Goal: Task Accomplishment & Management: Use online tool/utility

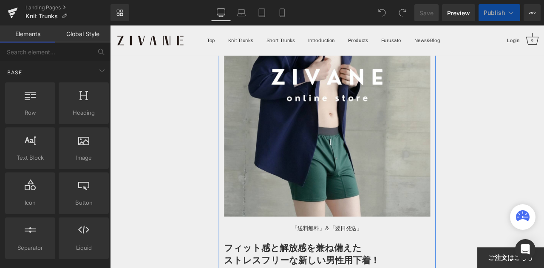
scroll to position [281, 0]
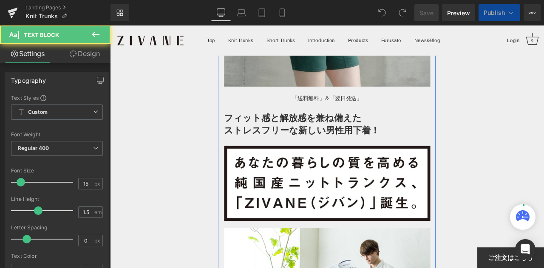
click at [327, 116] on span "「送料無料」＆「翌日発送」" at bounding box center [367, 111] width 83 height 7
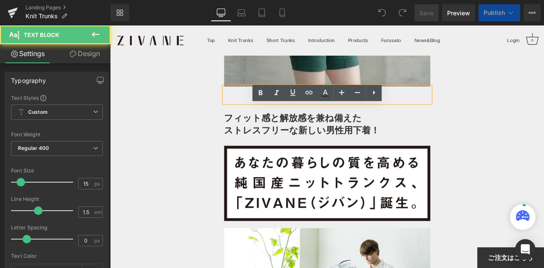
scroll to position [255, 0]
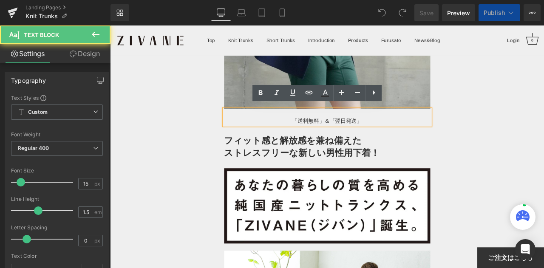
click at [327, 136] on span "「送料無料」＆「翌日発送」" at bounding box center [367, 138] width 83 height 7
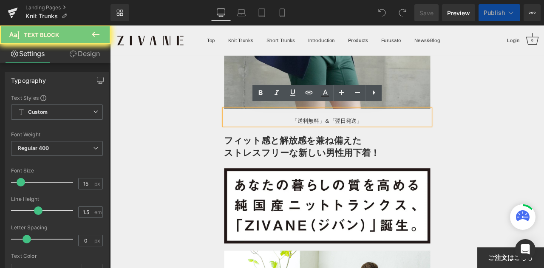
click at [326, 136] on span "「送料無料」＆「翌日発送」" at bounding box center [367, 138] width 83 height 7
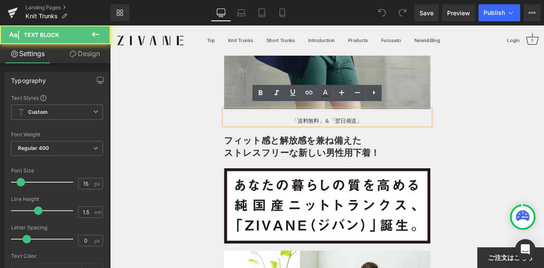
click at [326, 135] on span "「送料無料」＆「翌日発送」" at bounding box center [367, 138] width 83 height 7
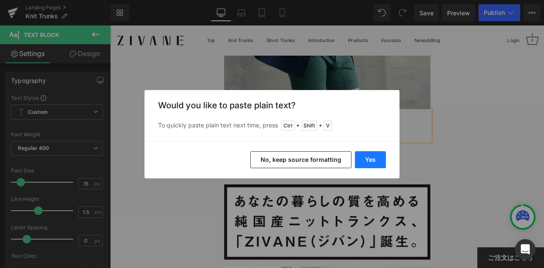
click at [381, 163] on button "Yes" at bounding box center [370, 159] width 31 height 17
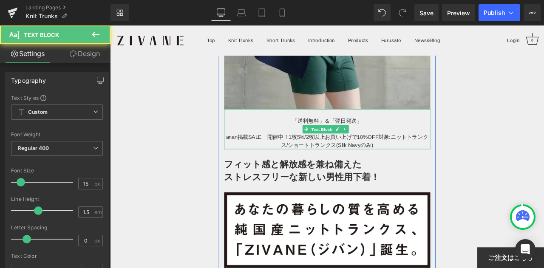
click at [317, 154] on span "anan掲載SALE　開催中！1枚5%/2枚以上お買い上げで10%OFF対象:ニットトランクス/ショートトランクス(Slik Navyのみ)" at bounding box center [367, 162] width 240 height 17
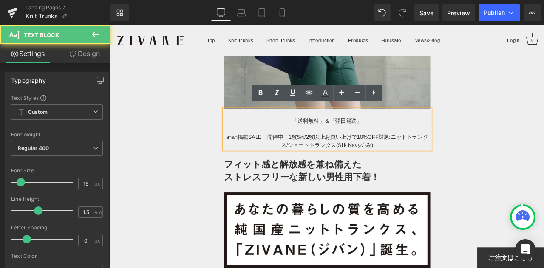
click at [321, 154] on span "anan掲載SALE　開催中！1枚5%/2枚以上お買い上げで10%OFF対象:ニットトランクス/ショートトランクス(Slik Navyのみ)" at bounding box center [367, 162] width 240 height 17
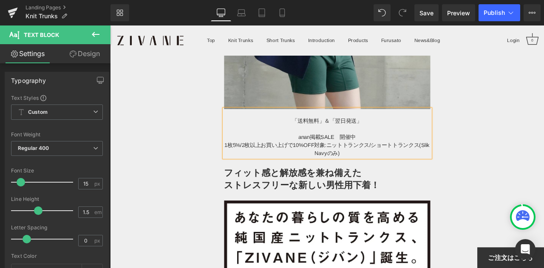
click at [356, 164] on span "1枚5%/2枚以上お買い上げで10%OFF対象:ニットトランクス/ショートトランクス(Slik Navyのみ)" at bounding box center [367, 172] width 243 height 17
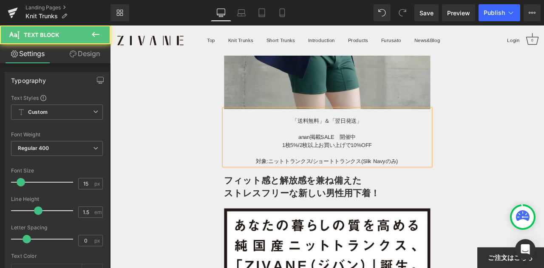
click at [346, 183] on span "対象:ニットトランクス/ショートトランクス(Slik Navyのみ)" at bounding box center [367, 186] width 168 height 7
drag, startPoint x: 328, startPoint y: 154, endPoint x: 403, endPoint y: 157, distance: 74.8
click at [403, 157] on p "anan掲載SALE　開催中" at bounding box center [367, 158] width 244 height 10
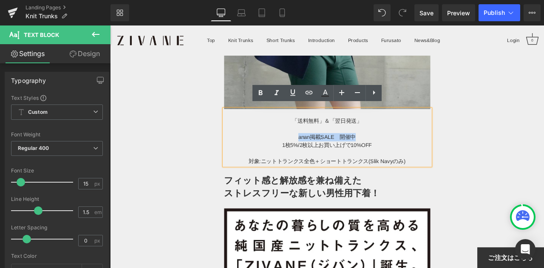
click at [333, 154] on span "anan掲載SALE　開催中" at bounding box center [367, 157] width 68 height 7
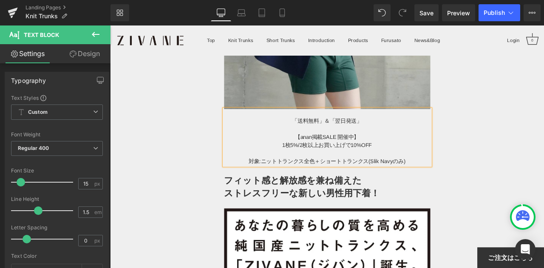
click at [456, 183] on span "対象:ニットトランクス全色＋ショートトランクス(Slik Navyのみ)" at bounding box center [368, 186] width 186 height 7
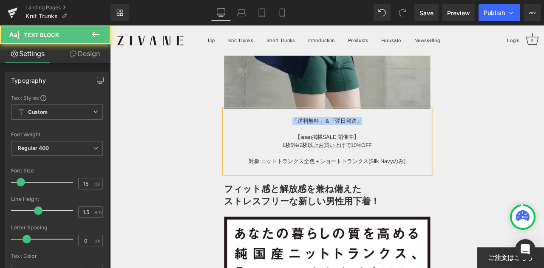
drag, startPoint x: 323, startPoint y: 132, endPoint x: 427, endPoint y: 135, distance: 104.2
click at [427, 135] on p "「送料無料」＆「翌日発送」" at bounding box center [367, 139] width 244 height 10
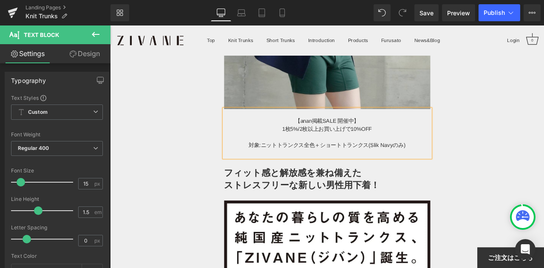
click at [471, 163] on p "対象:ニットトランクス全色＋ショートトランクス(Slik Navyのみ)" at bounding box center [367, 168] width 244 height 10
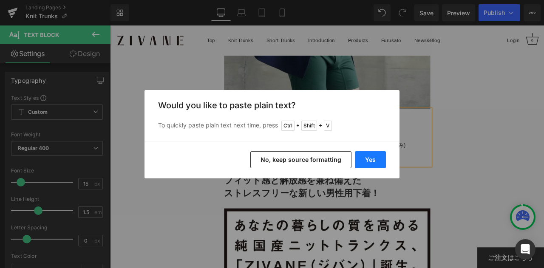
drag, startPoint x: 301, startPoint y: 156, endPoint x: 365, endPoint y: 157, distance: 63.3
click at [365, 157] on button "Yes" at bounding box center [370, 159] width 31 height 17
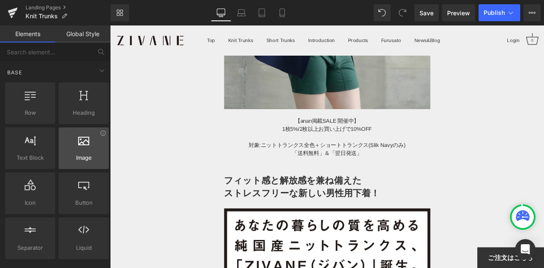
click at [80, 147] on div at bounding box center [83, 143] width 45 height 19
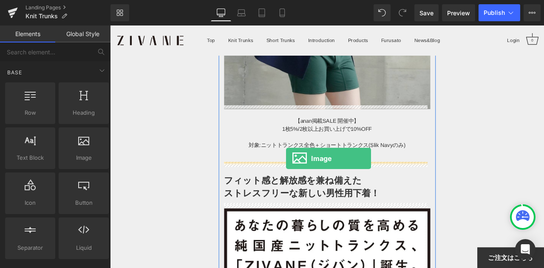
drag, startPoint x: 149, startPoint y: 168, endPoint x: 319, endPoint y: 183, distance: 170.7
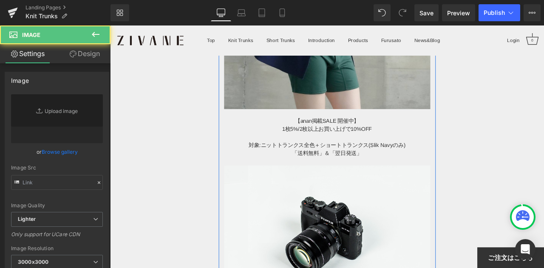
type input "//[DOMAIN_NAME][URL]"
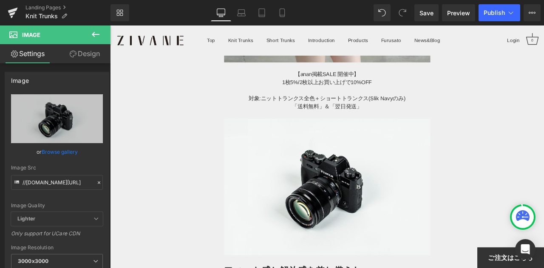
scroll to position [340, 0]
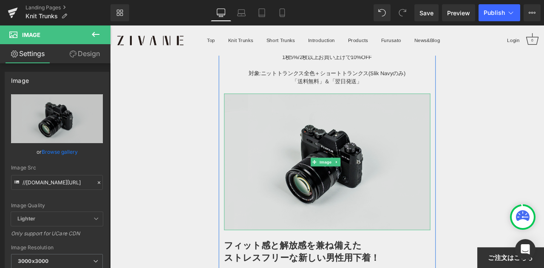
click at [352, 161] on img at bounding box center [367, 187] width 244 height 162
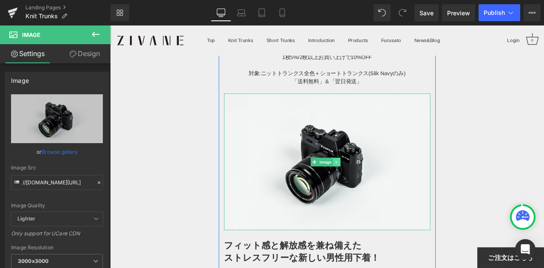
click at [376, 185] on icon at bounding box center [378, 187] width 5 height 5
click at [349, 184] on link "Image" at bounding box center [347, 187] width 26 height 10
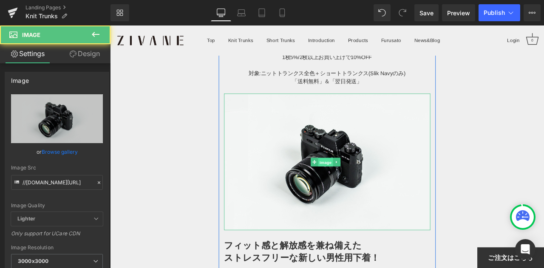
click at [362, 183] on span "Image" at bounding box center [366, 188] width 18 height 10
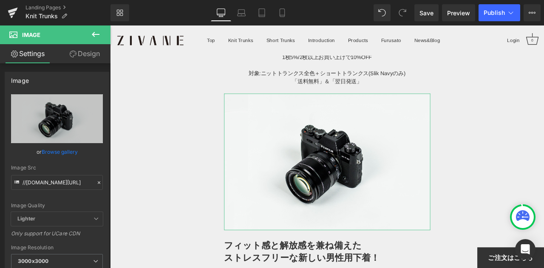
click at [100, 56] on link "Design" at bounding box center [84, 53] width 55 height 19
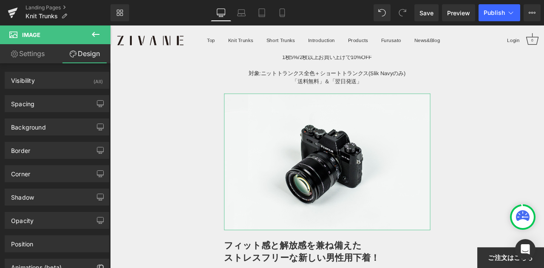
click at [25, 57] on link "Settings" at bounding box center [27, 53] width 55 height 19
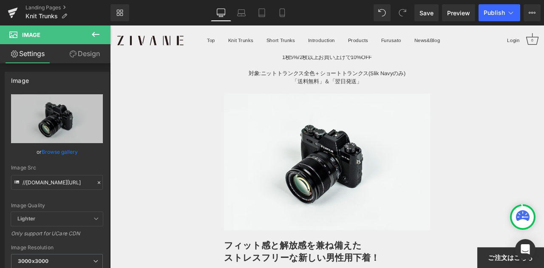
click at [97, 29] on button at bounding box center [96, 34] width 30 height 19
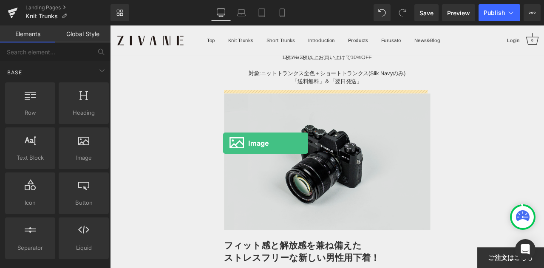
drag, startPoint x: 195, startPoint y: 177, endPoint x: 244, endPoint y: 165, distance: 50.8
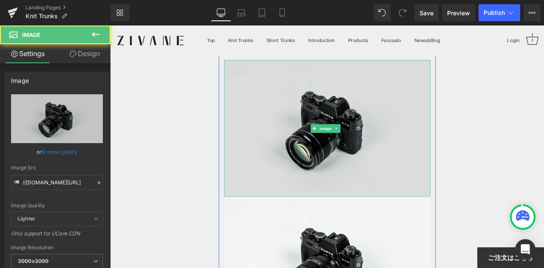
scroll to position [425, 0]
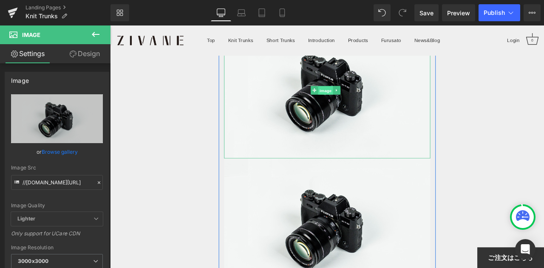
click at [361, 98] on span "Image" at bounding box center [366, 103] width 18 height 10
click at [351, 100] on icon at bounding box center [352, 102] width 5 height 5
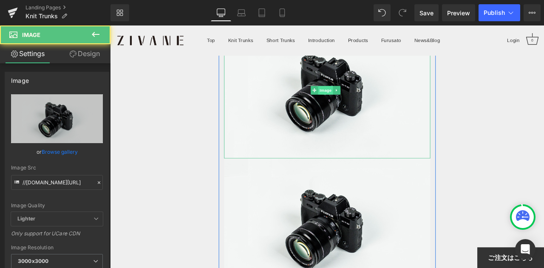
click at [364, 97] on span "Image" at bounding box center [366, 102] width 18 height 10
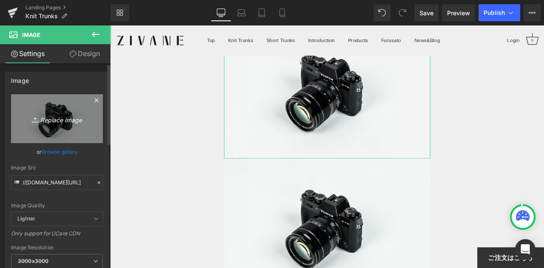
click at [23, 111] on link "Replace Image" at bounding box center [57, 118] width 92 height 49
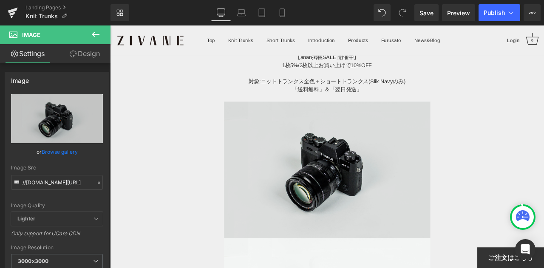
scroll to position [382, 0]
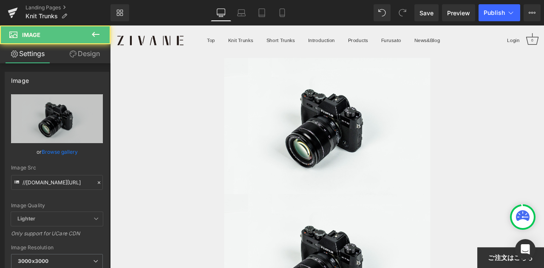
click at [368, 144] on div "Image" at bounding box center [367, 145] width 244 height 162
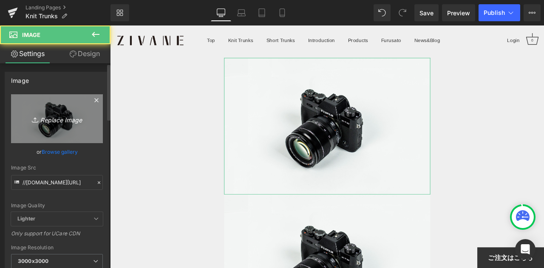
click at [62, 125] on link "Replace Image" at bounding box center [57, 118] width 92 height 49
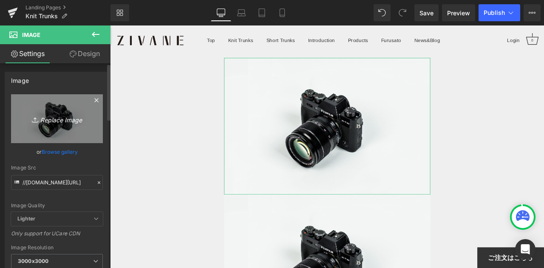
type input "C:\fakepath\32EEFB60-0E9F-4C18-B9B7-FA8C17E2D630.jpg"
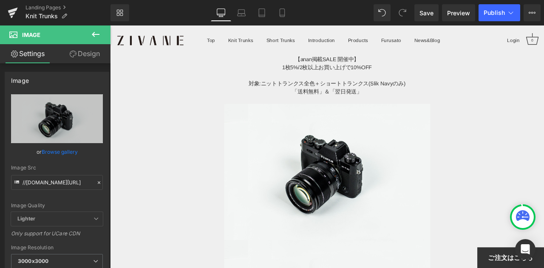
scroll to position [297, 0]
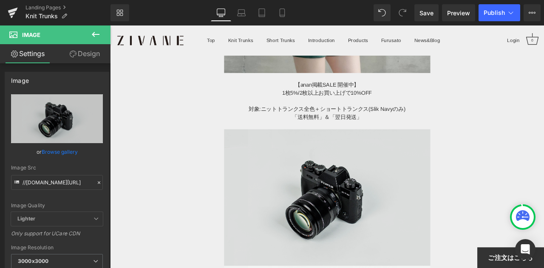
click at [355, 186] on img at bounding box center [367, 230] width 244 height 162
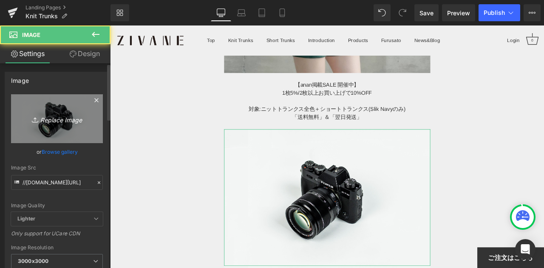
click at [70, 121] on icon "Replace Image" at bounding box center [57, 118] width 68 height 11
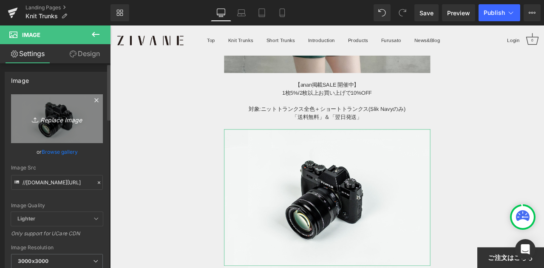
type input "C:\fakepath\32EEFB60-0E9F-4C18-B9B7-FA8C17E2D630.jpg"
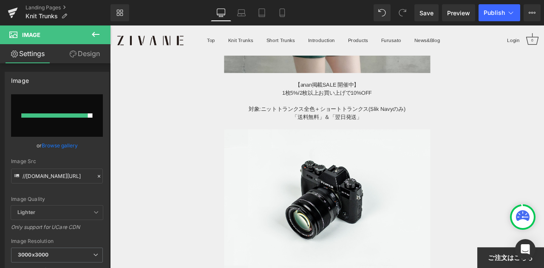
type input "[URL][DOMAIN_NAME]"
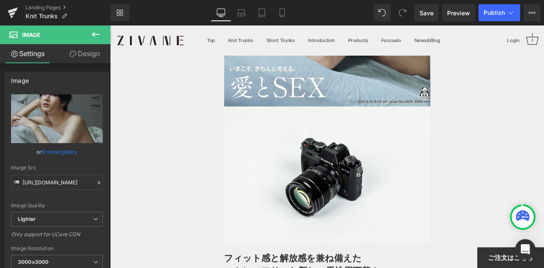
scroll to position [680, 0]
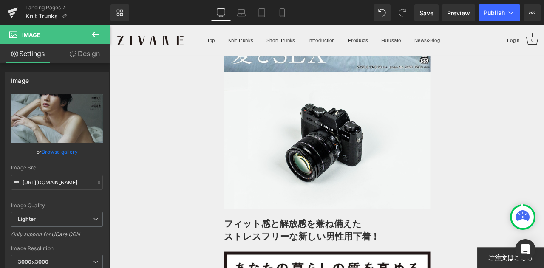
click at [361, 153] on div "Image" at bounding box center [367, 162] width 244 height 162
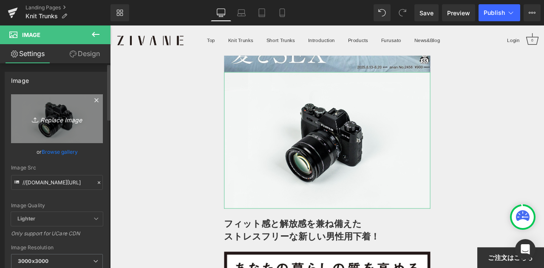
click at [53, 114] on icon "Replace Image" at bounding box center [57, 118] width 68 height 11
type input "C:\fakepath\F489505A-354F-4940-809A-40699BE1DAE8.jpg"
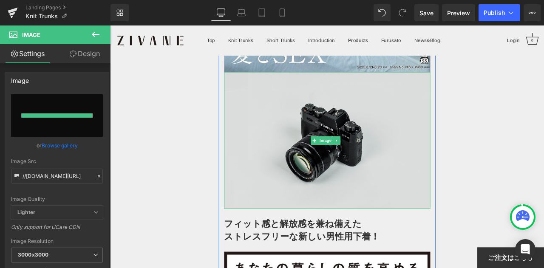
type input "[URL][DOMAIN_NAME]"
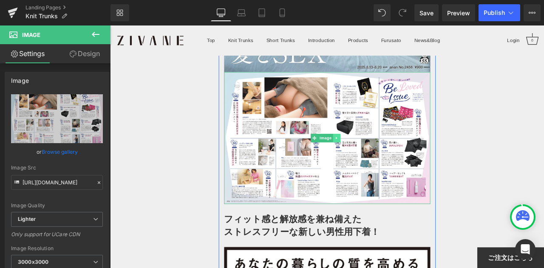
click at [378, 158] on icon at bounding box center [378, 159] width 1 height 3
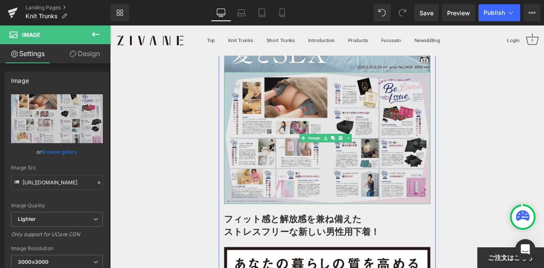
click at [301, 162] on img at bounding box center [367, 159] width 244 height 156
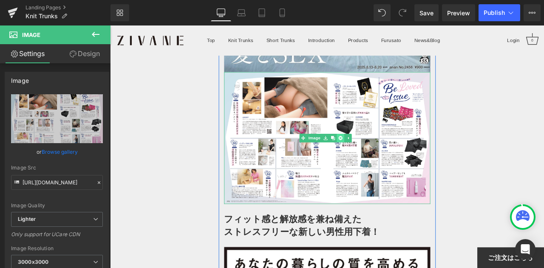
click at [381, 157] on icon at bounding box center [383, 159] width 5 height 5
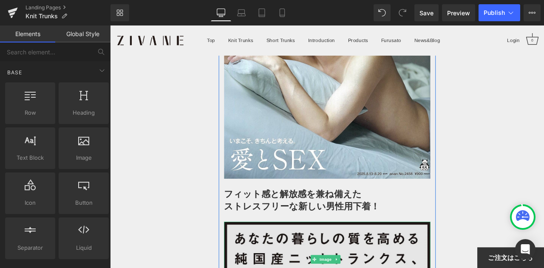
scroll to position [552, 0]
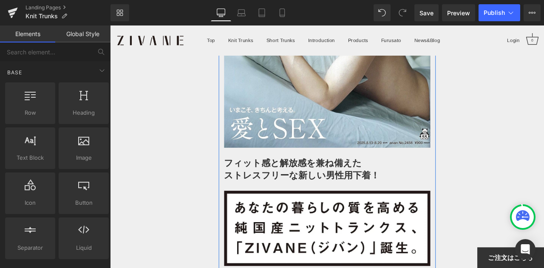
scroll to position [510, 0]
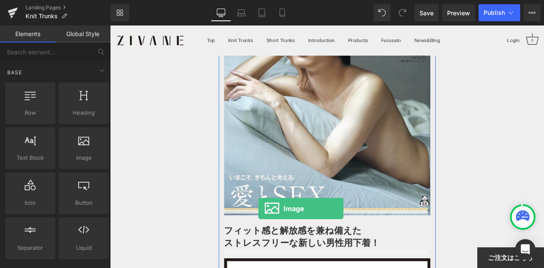
drag, startPoint x: 122, startPoint y: 173, endPoint x: 286, endPoint y: 243, distance: 178.0
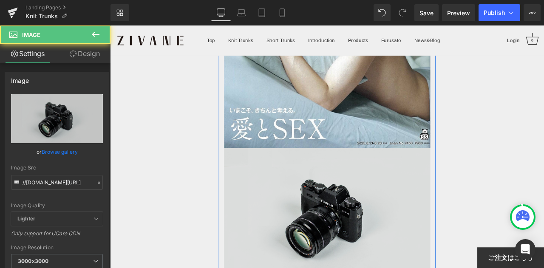
scroll to position [595, 0]
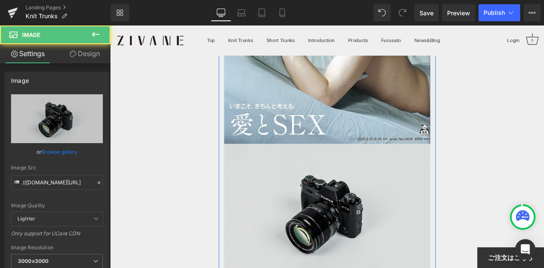
click at [370, 210] on img at bounding box center [367, 247] width 244 height 162
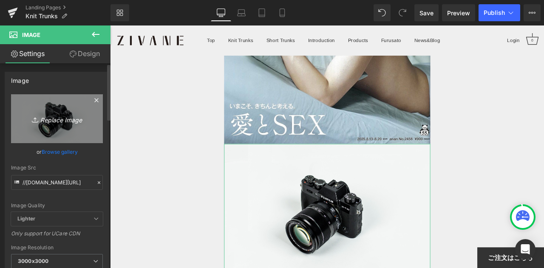
click at [56, 127] on link "Replace Image" at bounding box center [57, 118] width 92 height 49
type input "C:\fakepath\F489505A-354F-4940-809A-444.jpg"
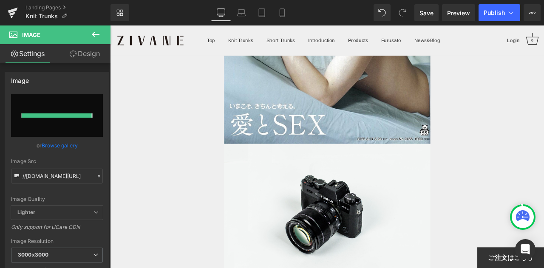
type input "[URL][DOMAIN_NAME]"
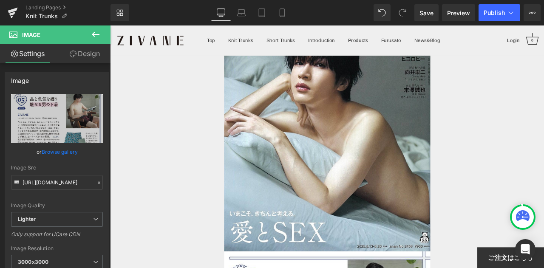
scroll to position [255, 0]
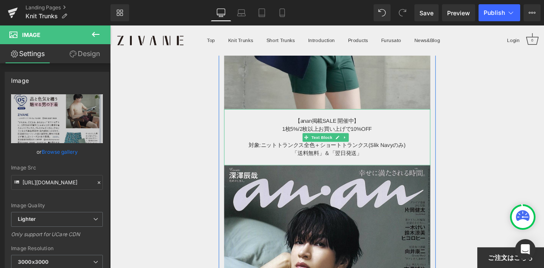
drag, startPoint x: 346, startPoint y: 135, endPoint x: 353, endPoint y: 152, distance: 18.3
click at [346, 135] on span "【anan掲載SALE 開催中】" at bounding box center [367, 138] width 76 height 7
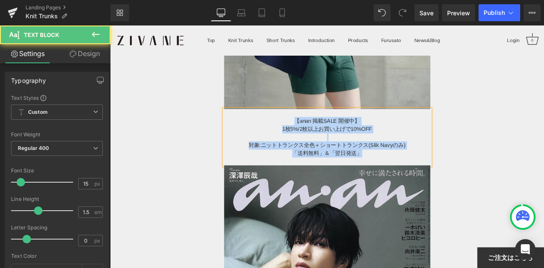
drag, startPoint x: 319, startPoint y: 134, endPoint x: 441, endPoint y: 177, distance: 129.8
click at [441, 177] on div "【anan 掲載SALE 開催中】 1枚5%/2枚以上お買い上げで10%OFF 対象:ニットトランクス全色＋ショートトランクス(Slik Navyのみ) 「送…" at bounding box center [367, 158] width 244 height 67
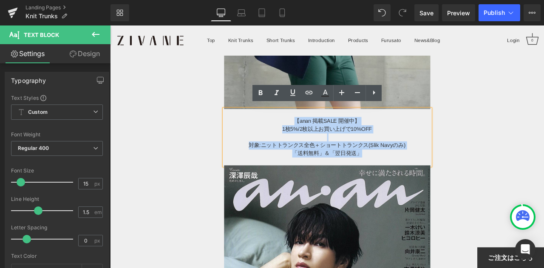
copy div "【anan 掲載SALE 開催中】 1枚5%/2枚以上お買い上げで10%OFF 対象:ニットトランクス全色＋ショートトランクス(Slik Navyのみ) 「送…"
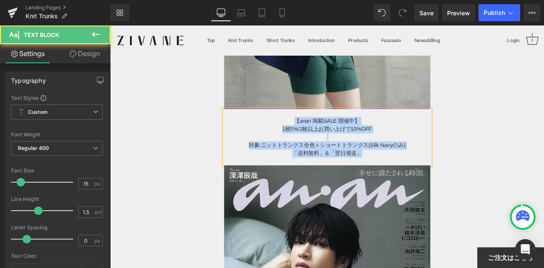
click at [427, 174] on p "「送料無料」＆「翌日発送」" at bounding box center [367, 177] width 244 height 10
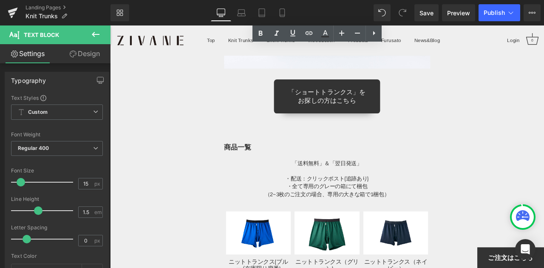
scroll to position [7487, 0]
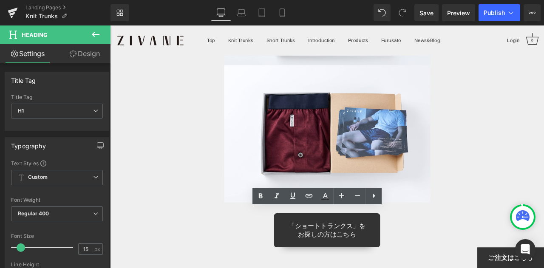
drag, startPoint x: 323, startPoint y: 255, endPoint x: 418, endPoint y: 258, distance: 94.4
paste div
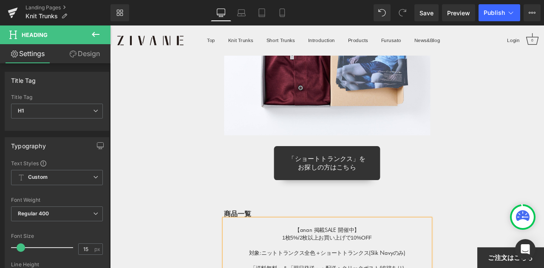
scroll to position [7572, 0]
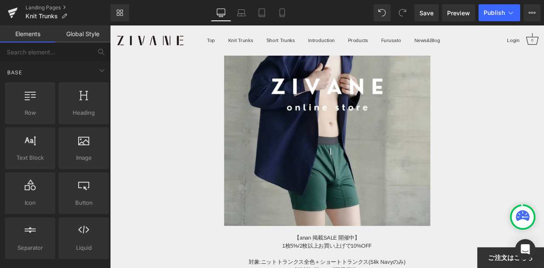
scroll to position [0, 0]
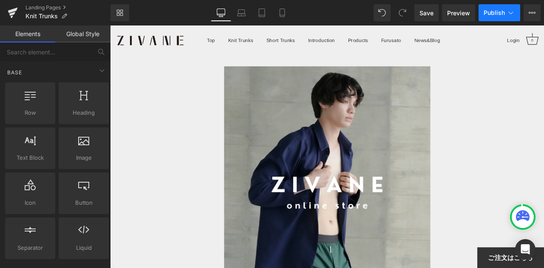
click at [505, 21] on button "Publish" at bounding box center [499, 12] width 42 height 17
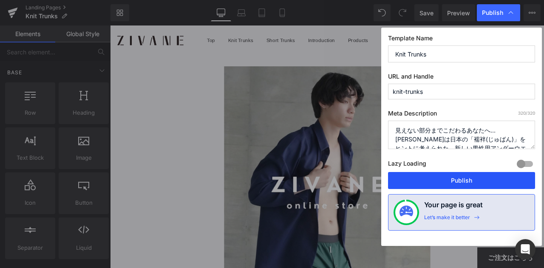
click at [450, 179] on button "Publish" at bounding box center [461, 180] width 147 height 17
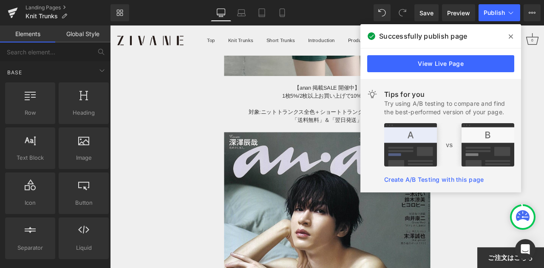
scroll to position [255, 0]
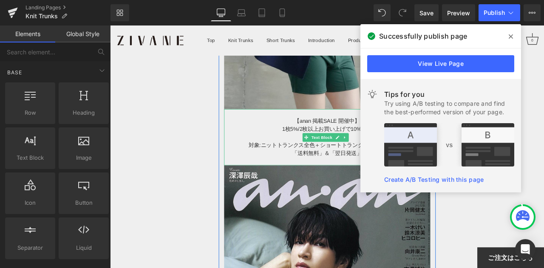
click at [351, 166] on span "対象:ニットトランクス全色＋ショートトランクス(Slik Navyのみ)" at bounding box center [368, 167] width 186 height 7
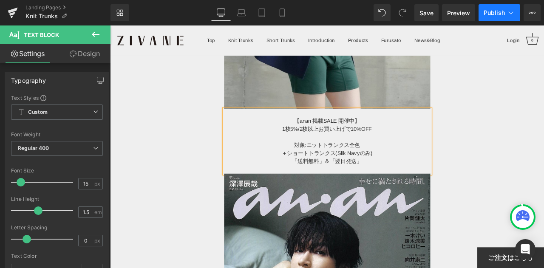
click at [493, 13] on span "Publish" at bounding box center [494, 12] width 21 height 7
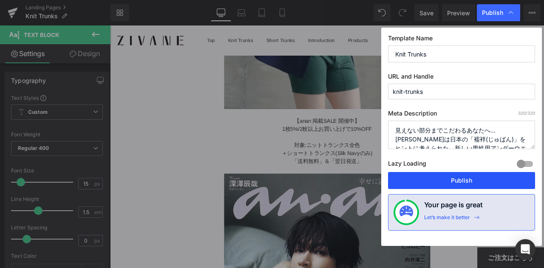
drag, startPoint x: 468, startPoint y: 178, endPoint x: 234, endPoint y: 151, distance: 236.1
click at [468, 178] on button "Publish" at bounding box center [461, 180] width 147 height 17
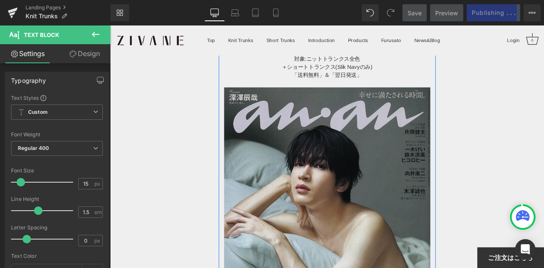
scroll to position [340, 0]
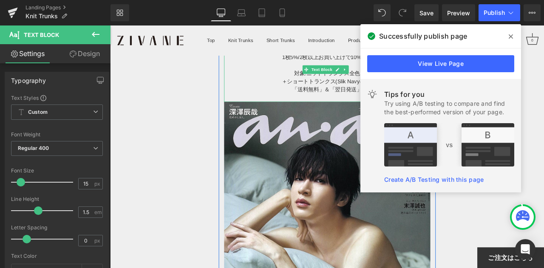
click at [317, 97] on p "「送料無料」＆「翌日発送」" at bounding box center [367, 102] width 244 height 10
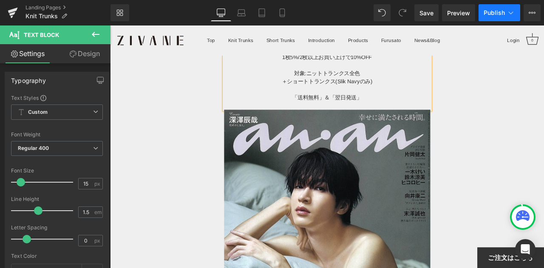
click at [501, 9] on span "Publish" at bounding box center [494, 12] width 21 height 7
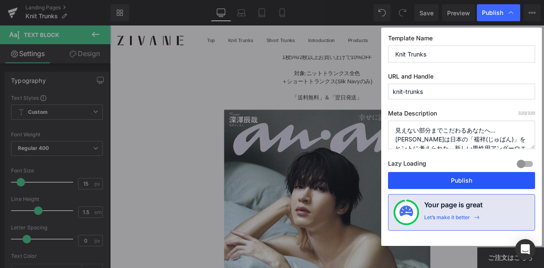
drag, startPoint x: 454, startPoint y: 181, endPoint x: 294, endPoint y: 160, distance: 161.6
click at [454, 181] on button "Publish" at bounding box center [461, 180] width 147 height 17
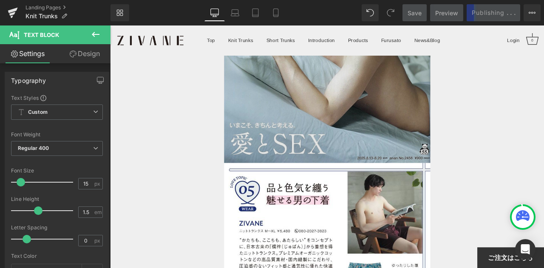
scroll to position [637, 0]
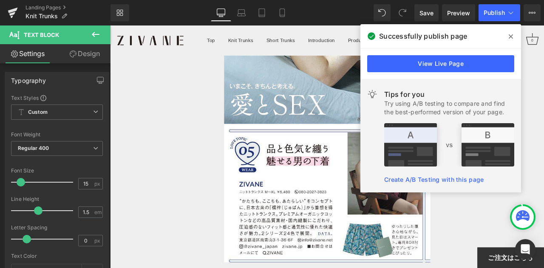
click at [508, 37] on span at bounding box center [511, 37] width 14 height 14
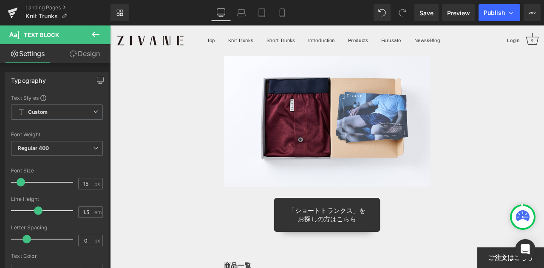
scroll to position [7546, 0]
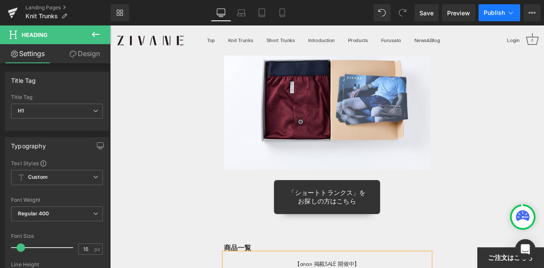
click at [486, 17] on button "Publish" at bounding box center [499, 12] width 42 height 17
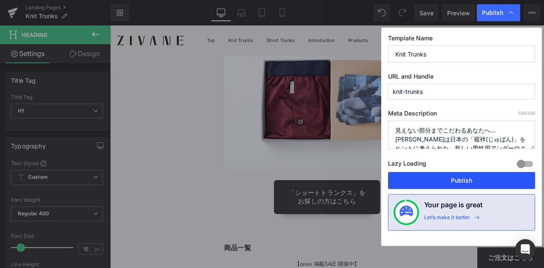
click at [475, 176] on button "Publish" at bounding box center [461, 180] width 147 height 17
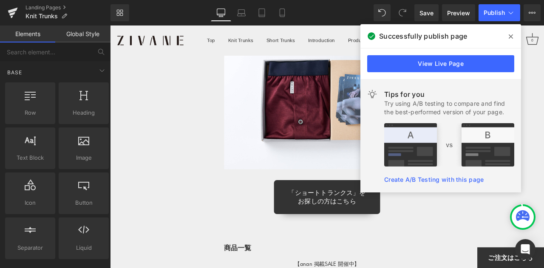
click at [509, 34] on icon at bounding box center [511, 36] width 4 height 7
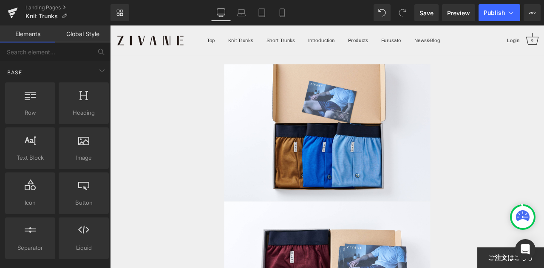
scroll to position [7206, 0]
